Goal: Navigation & Orientation: Go to known website

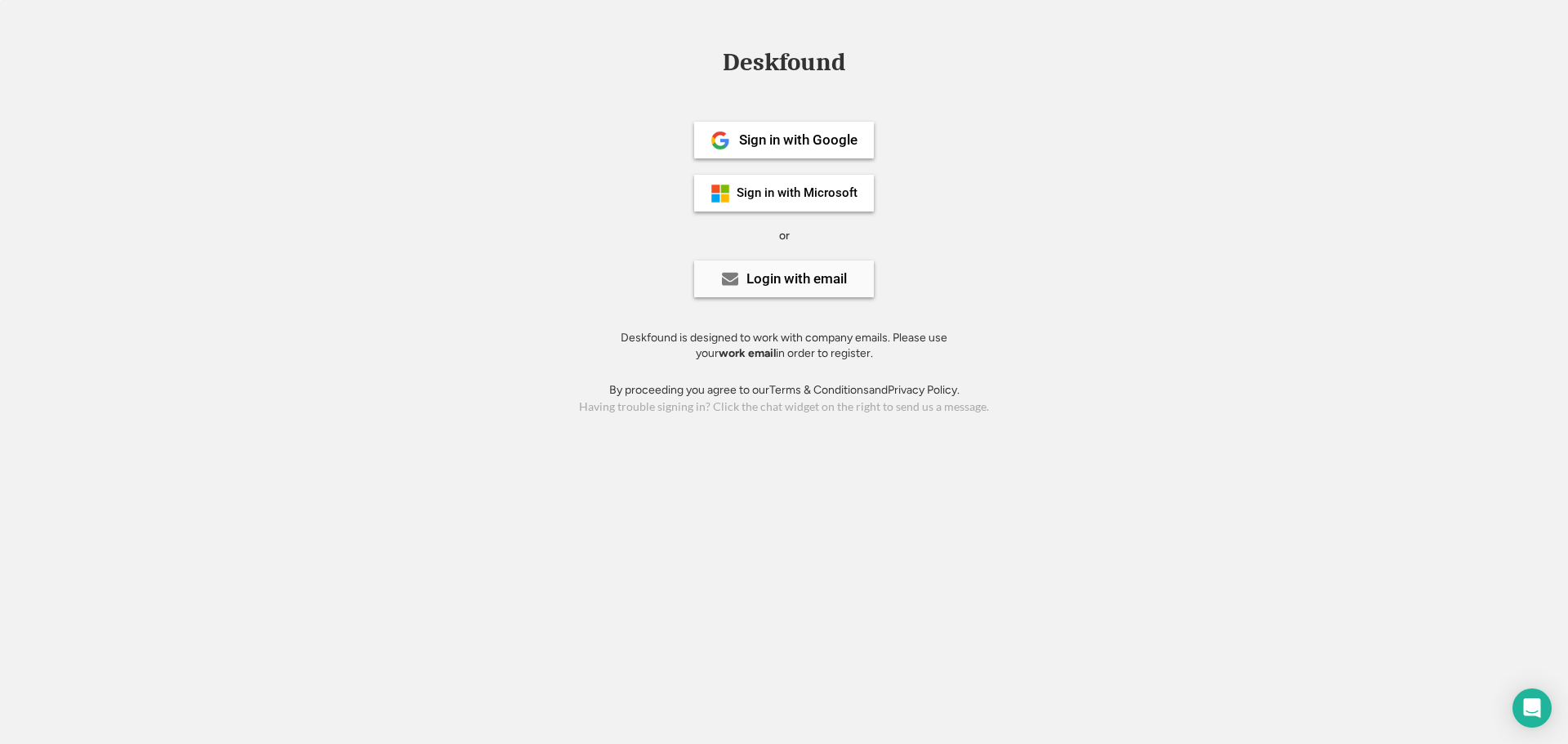
click at [777, 285] on div "Login with email" at bounding box center [797, 279] width 100 height 14
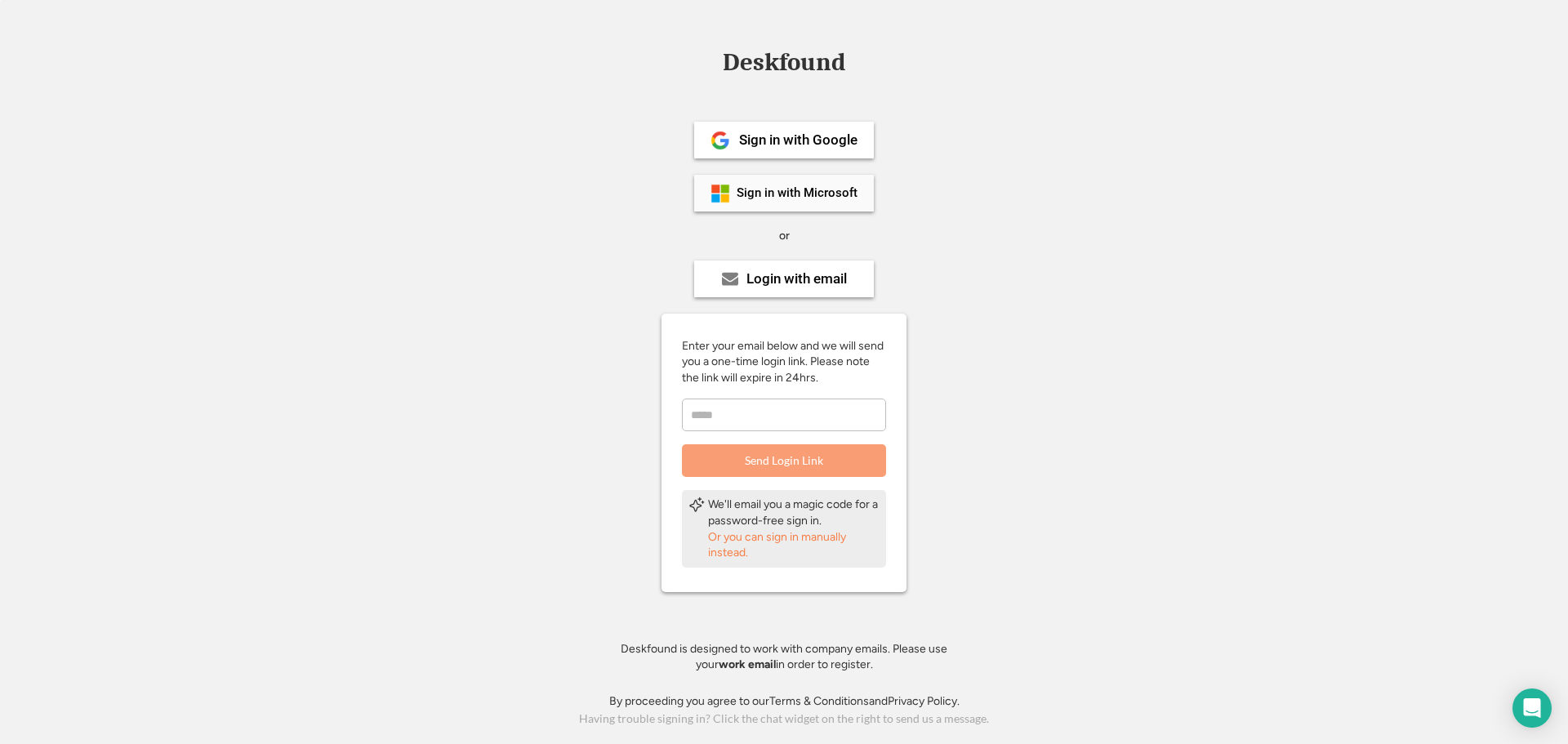
click at [780, 181] on div "Sign in with Microsoft" at bounding box center [784, 193] width 180 height 37
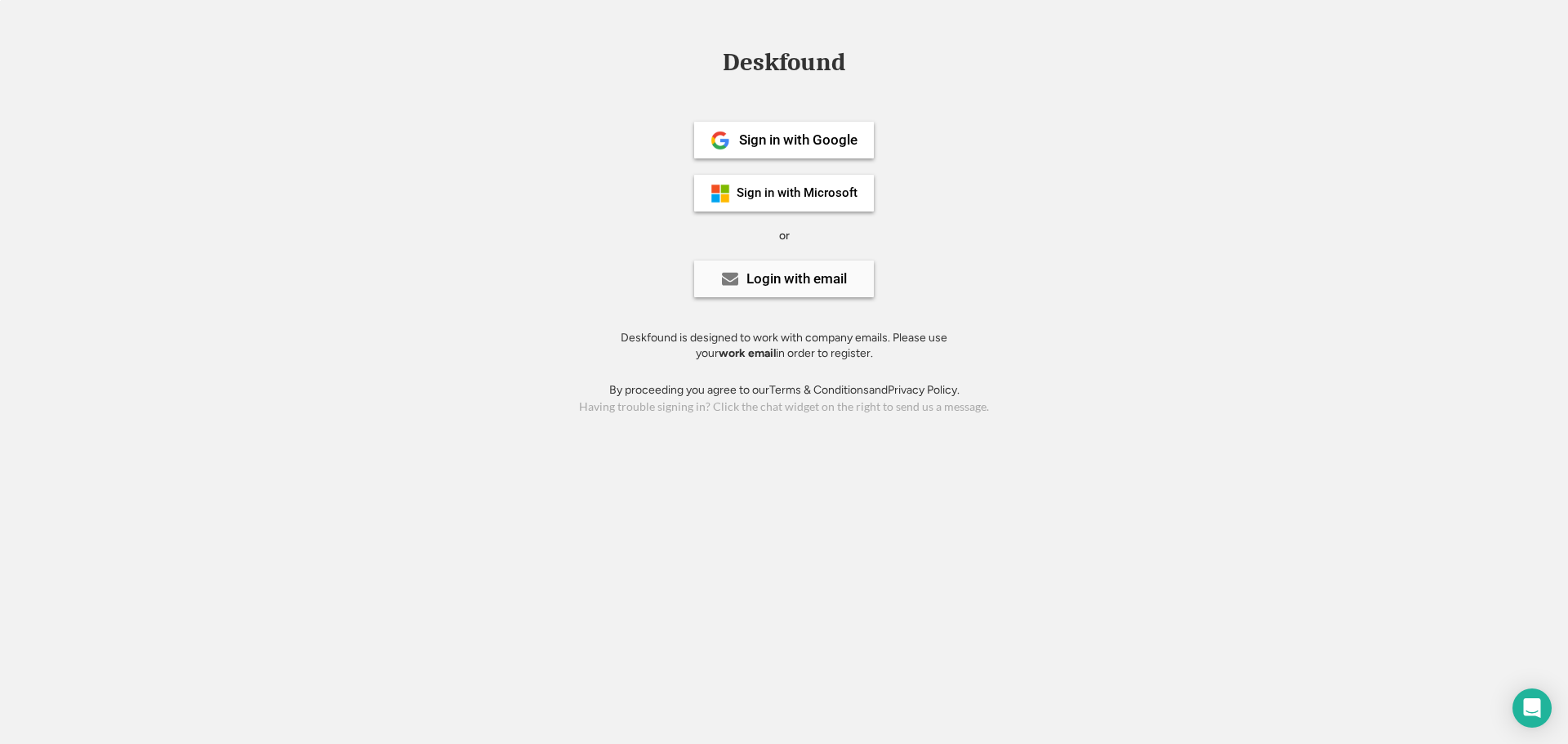
click at [830, 288] on div "Login with email" at bounding box center [784, 280] width 180 height 37
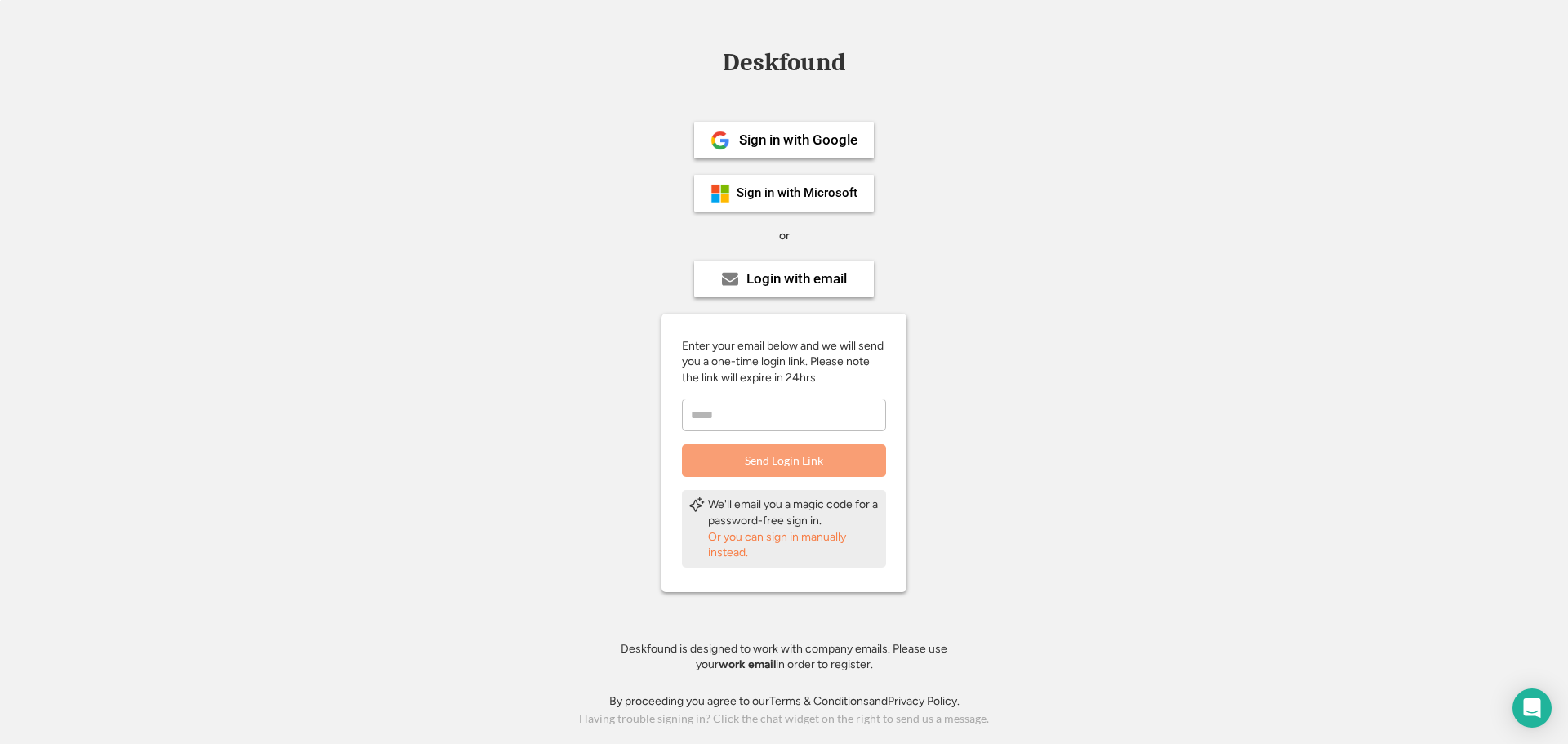
click at [773, 411] on input "email" at bounding box center [784, 414] width 204 height 33
type input "*"
type input "**********"
click at [797, 461] on button "Send Login Link" at bounding box center [784, 461] width 204 height 33
